Goal: Register for event/course

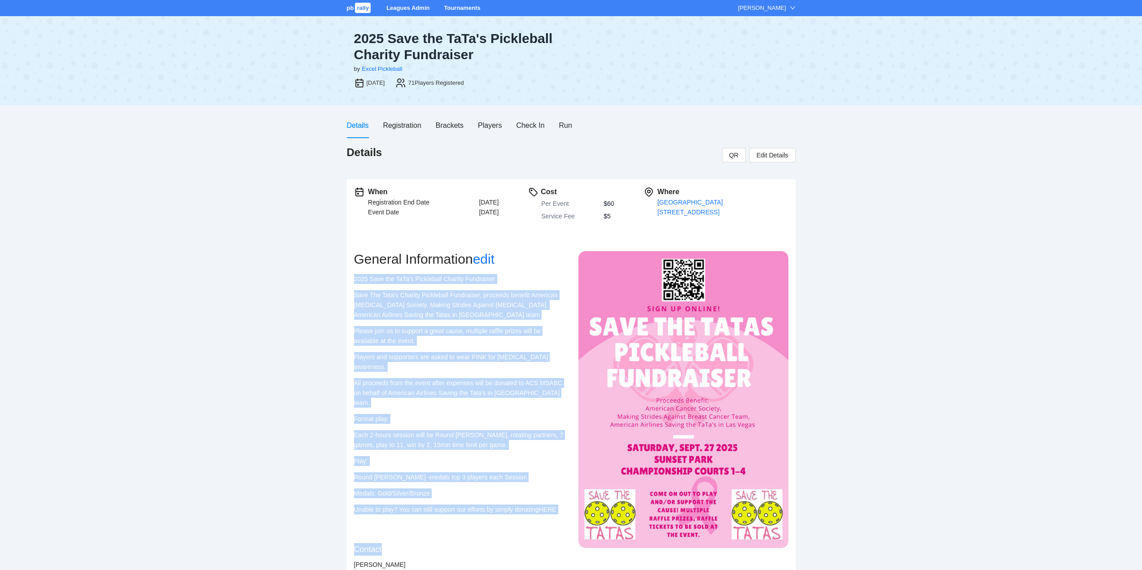
click at [460, 8] on link "Tournaments" at bounding box center [462, 7] width 36 height 7
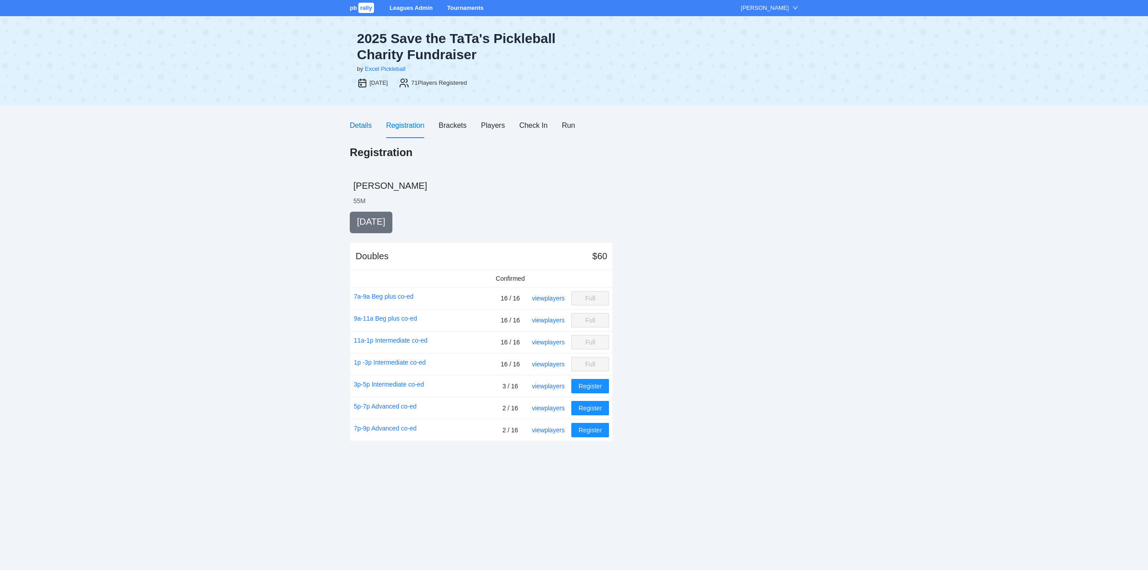
click at [362, 123] on div "Details" at bounding box center [361, 125] width 22 height 11
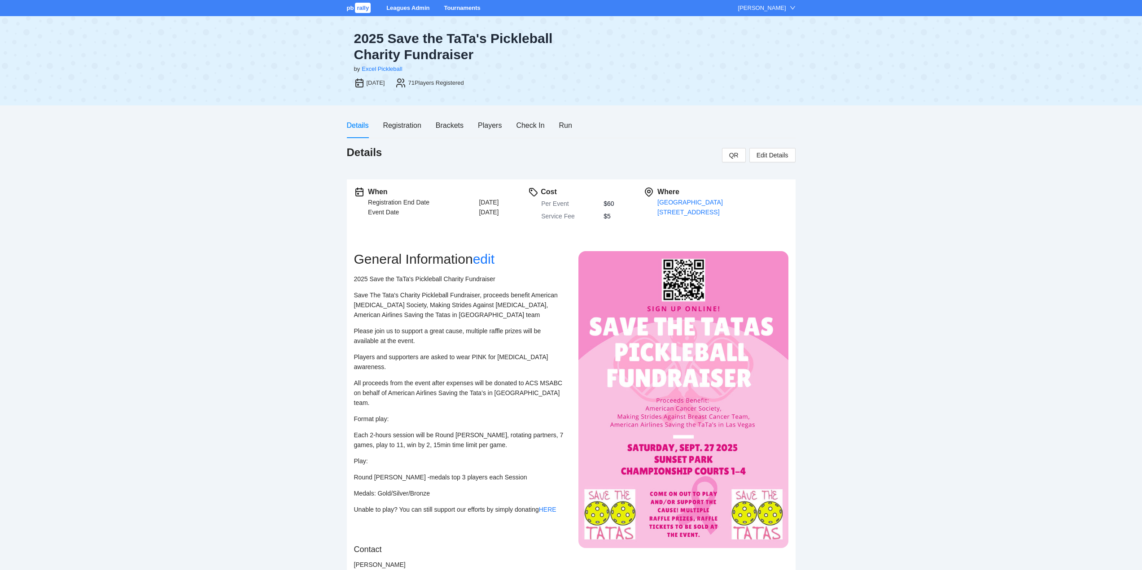
scroll to position [26, 0]
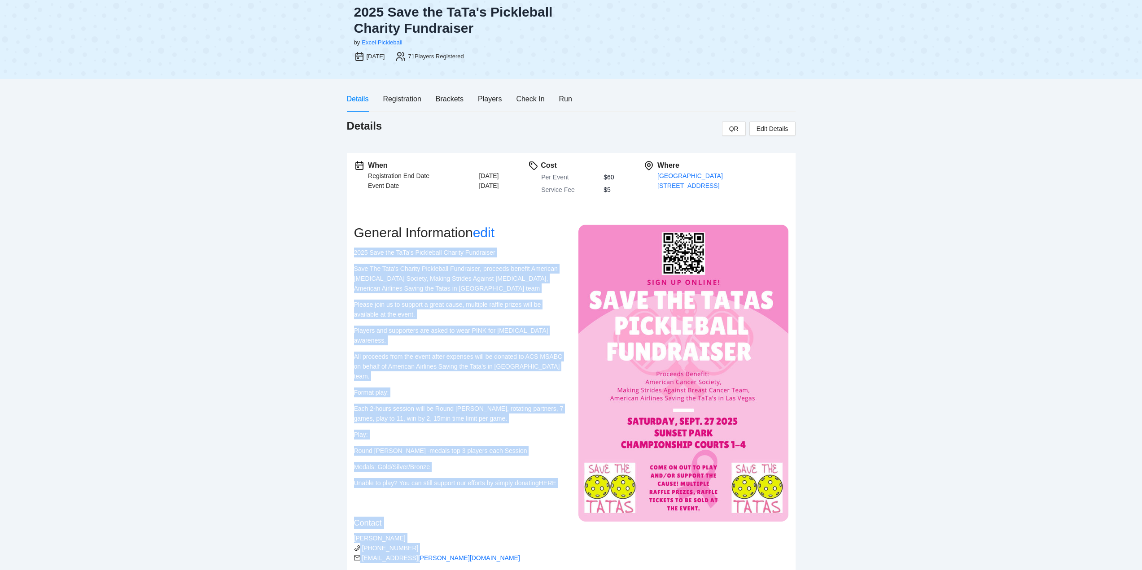
drag, startPoint x: 427, startPoint y: 550, endPoint x: 351, endPoint y: 253, distance: 307.3
click at [351, 253] on div "When Registration End Date [DATE] Event Date [DATE] Cost Per Event $60 Service …" at bounding box center [571, 366] width 449 height 427
copy div "2025 Save the TaTa's Pickleball Charity Fundraiser Save The Tata's Charity Pick…"
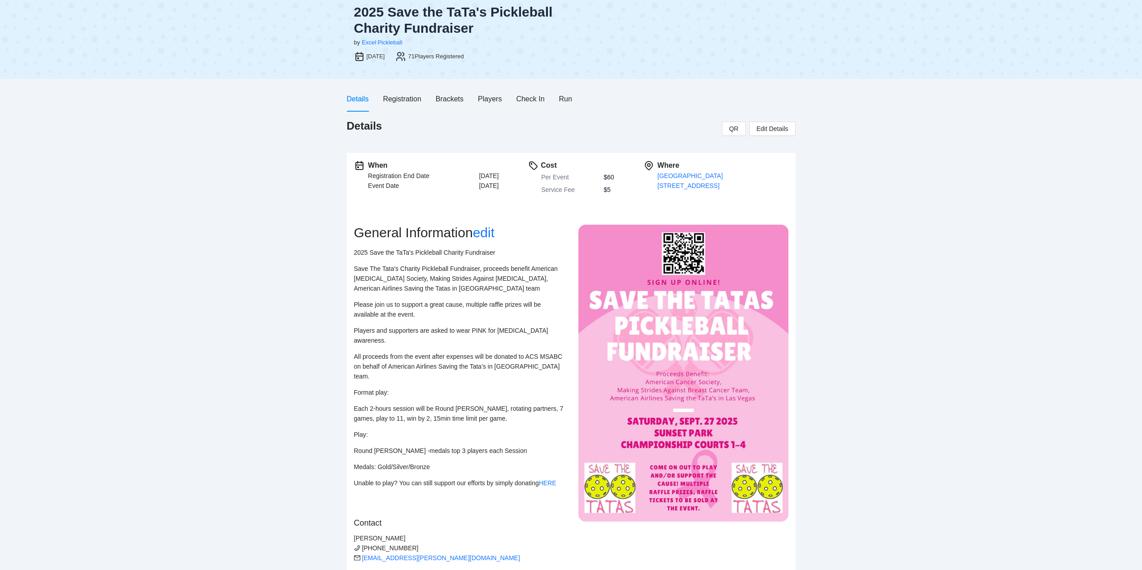
click at [310, 170] on div "pb rally Leagues Admin Tournaments [PERSON_NAME] 2025 Save the TaTa's Picklebal…" at bounding box center [571, 277] width 1142 height 607
